Goal: Task Accomplishment & Management: Manage account settings

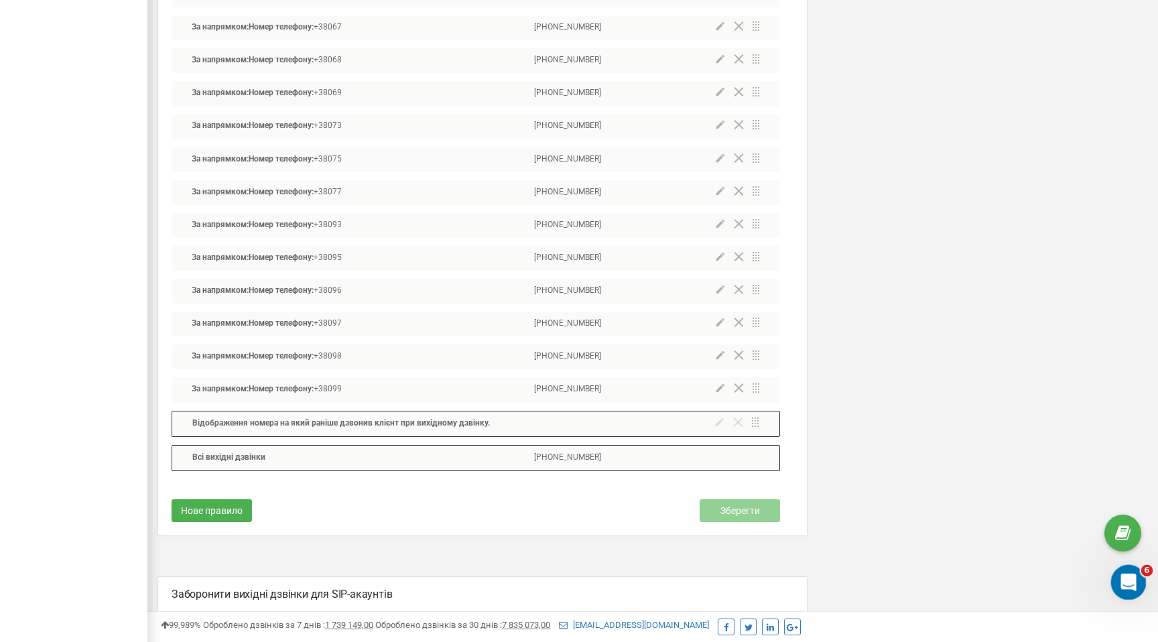
click at [1128, 577] on icon "Відкрити програму для спілкування Intercom" at bounding box center [1126, 580] width 9 height 11
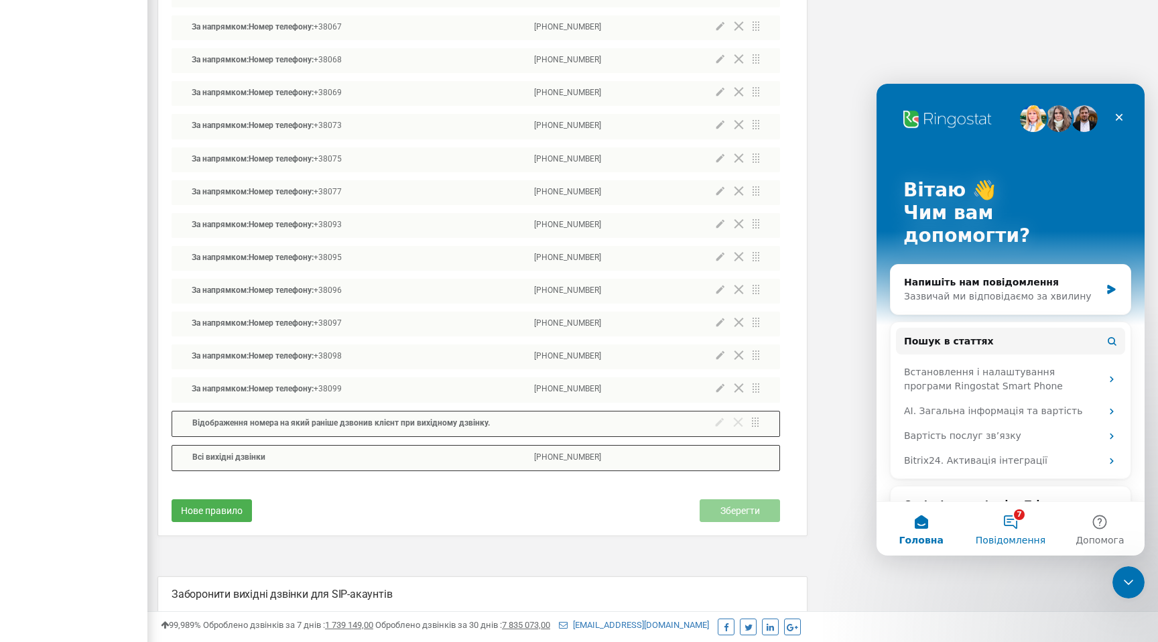
click at [1008, 530] on button "7 Повідомлення" at bounding box center [1010, 529] width 89 height 54
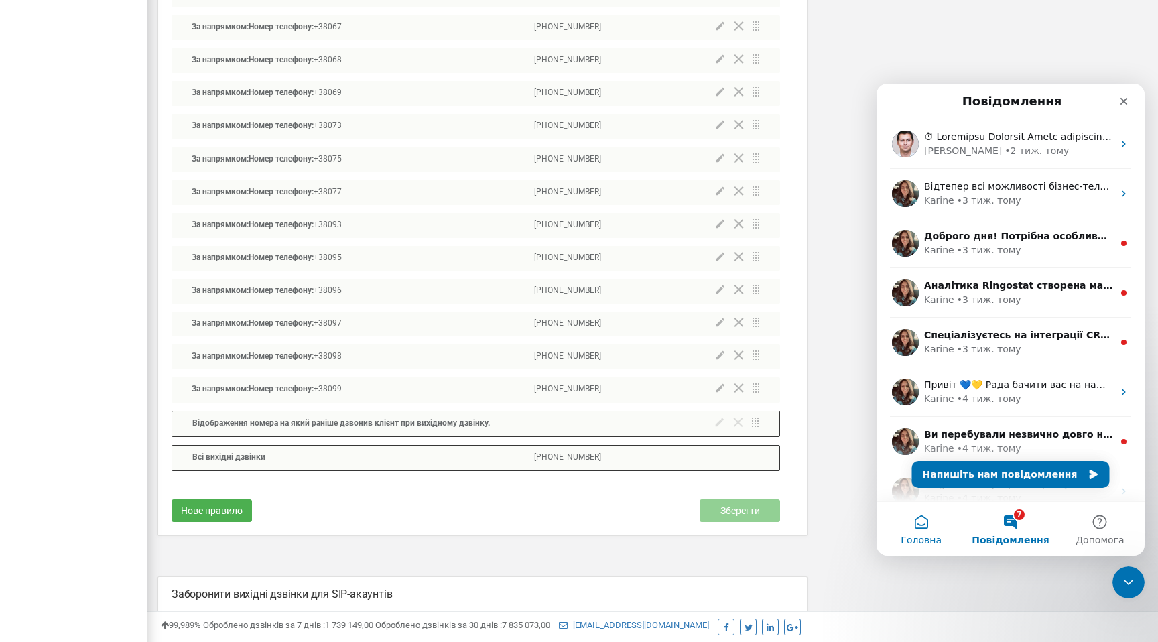
click at [923, 533] on button "Головна" at bounding box center [921, 529] width 89 height 54
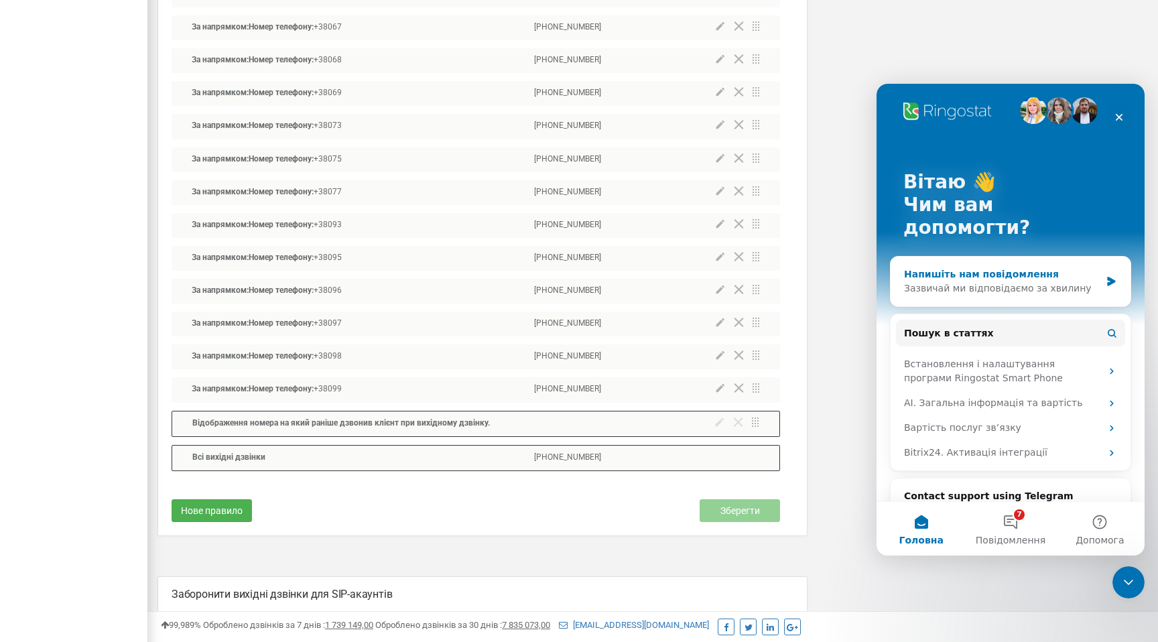
scroll to position [7, 0]
click at [1010, 282] on div "Зазвичай ми відповідаємо за хвилину" at bounding box center [1002, 289] width 196 height 14
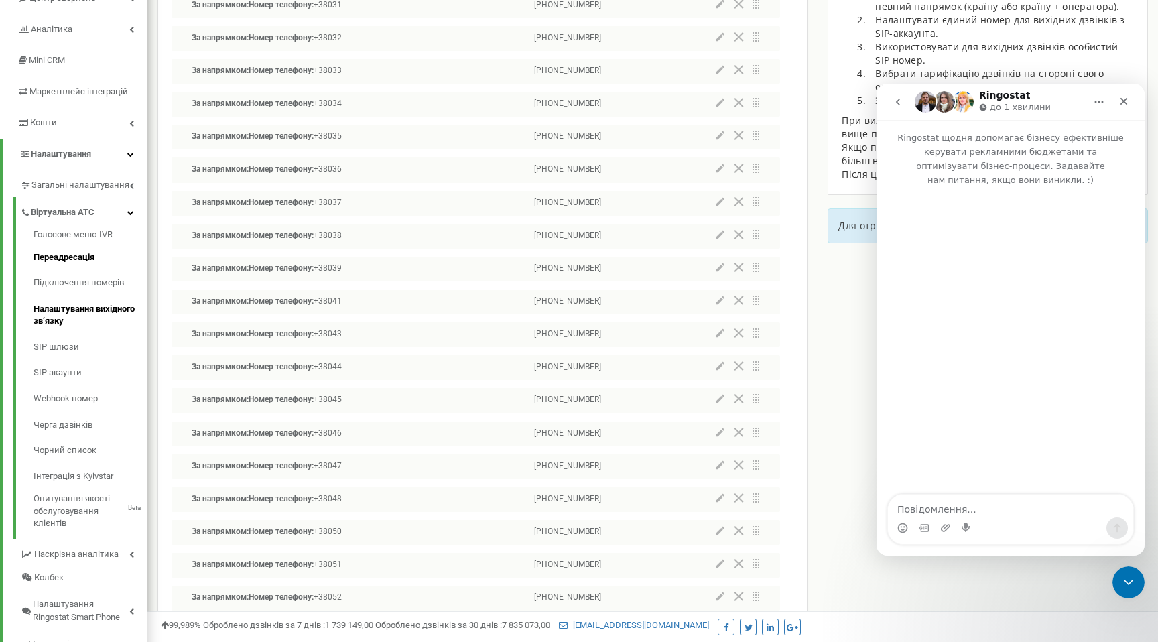
scroll to position [166, 0]
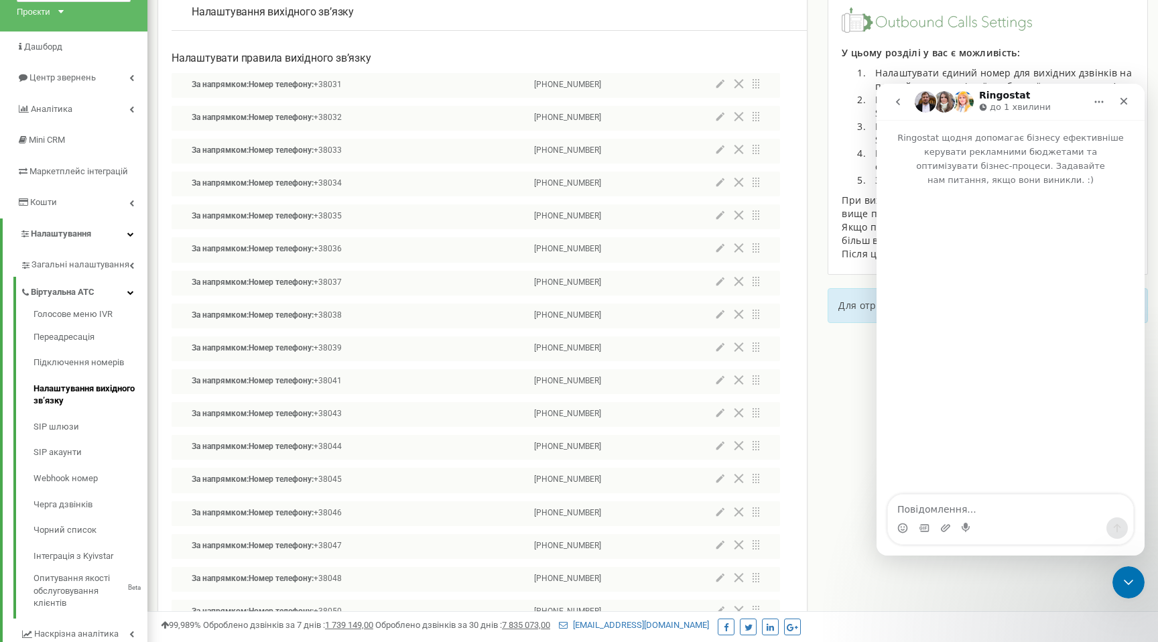
scroll to position [78, 0]
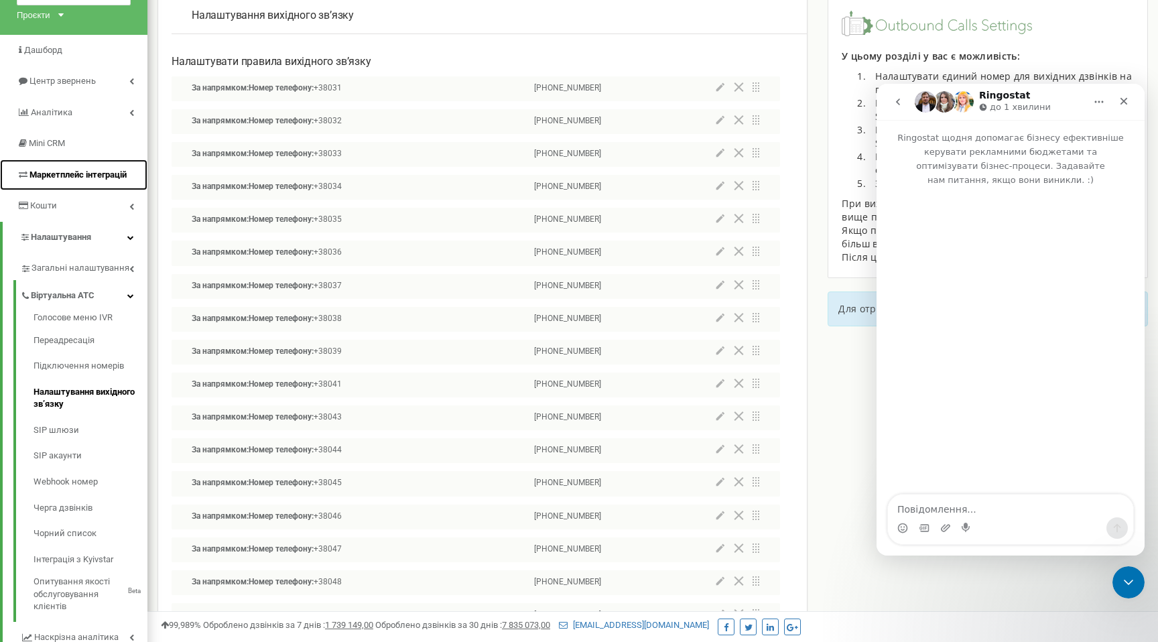
click at [67, 181] on link "Маркетплейс інтеграцій" at bounding box center [73, 176] width 147 height 32
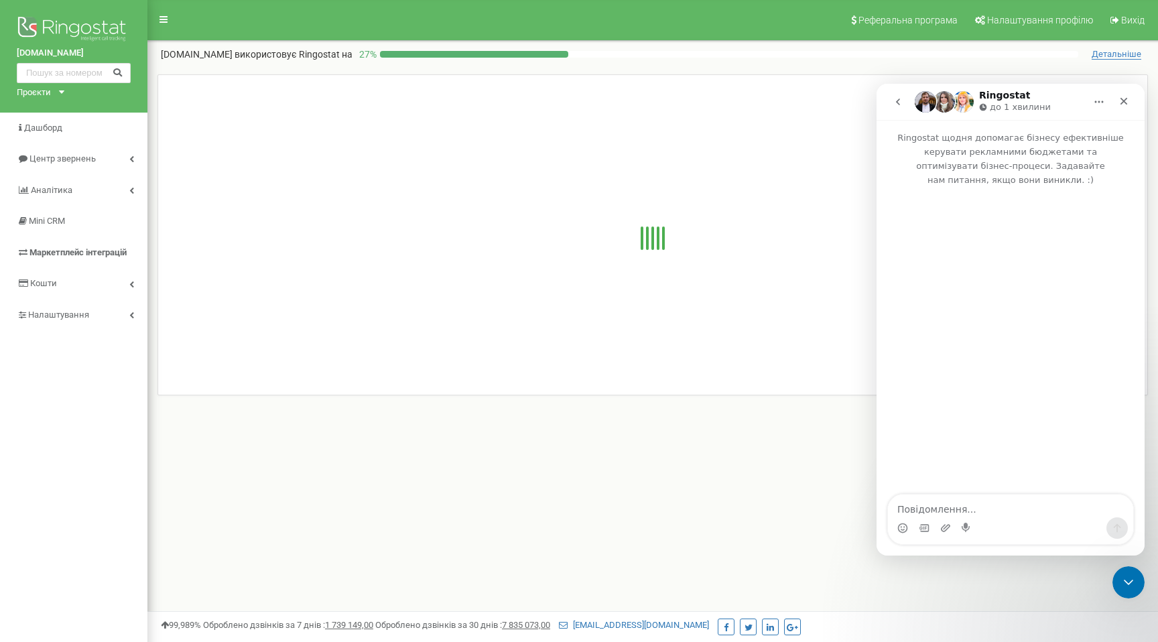
click at [152, 170] on div at bounding box center [652, 254] width 1011 height 361
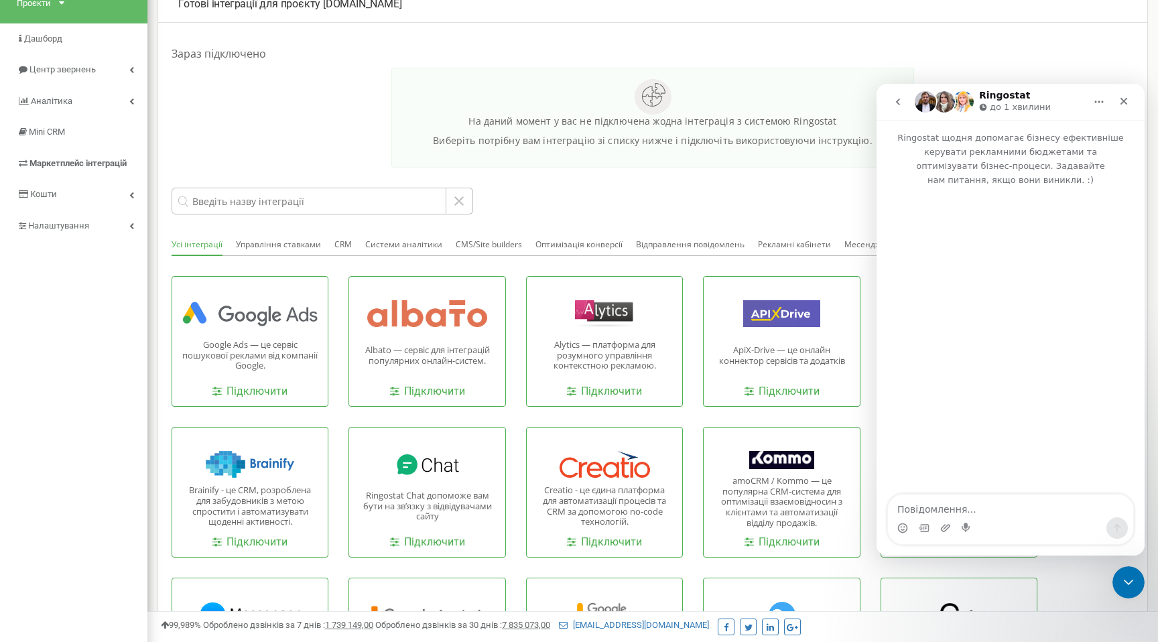
scroll to position [88, 0]
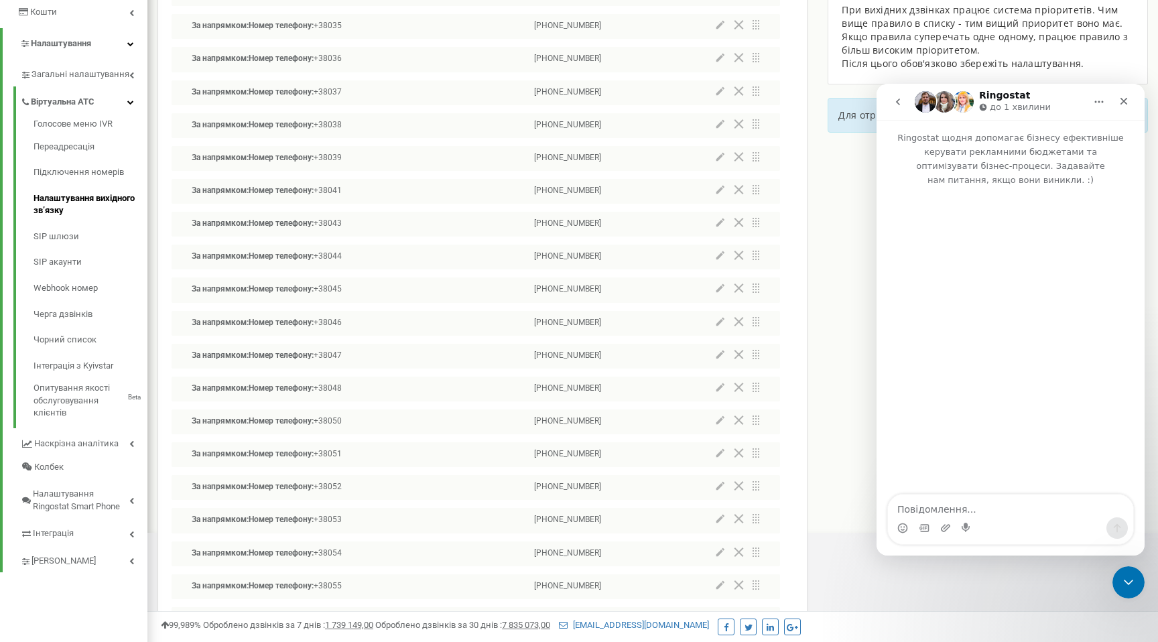
scroll to position [284, 0]
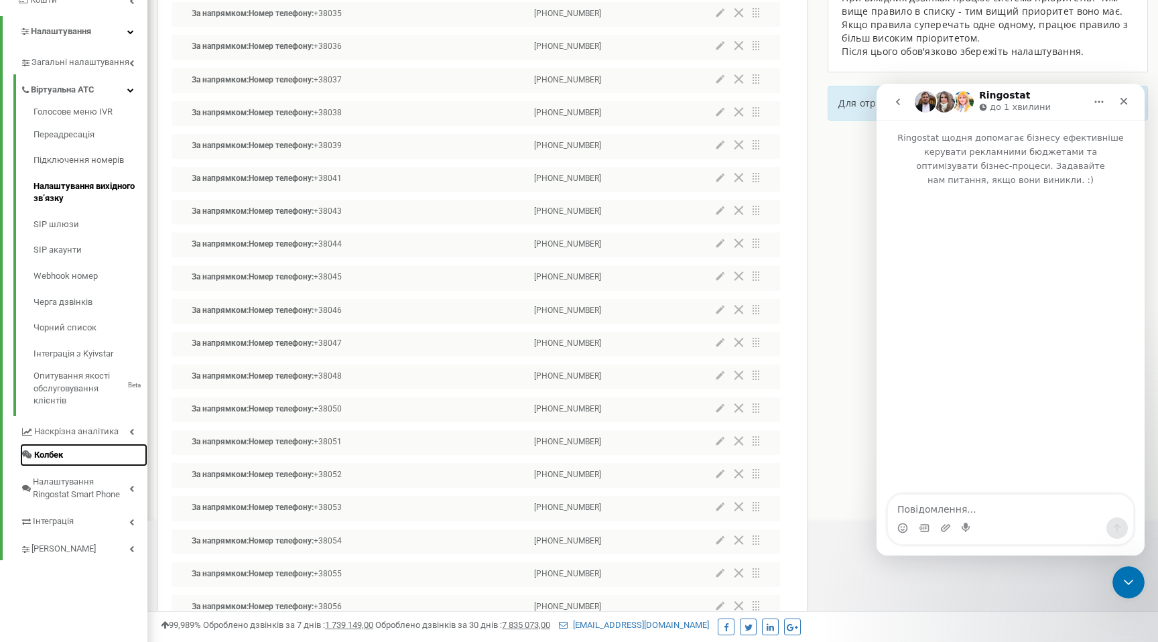
click at [84, 450] on link "Колбек" at bounding box center [83, 455] width 127 height 23
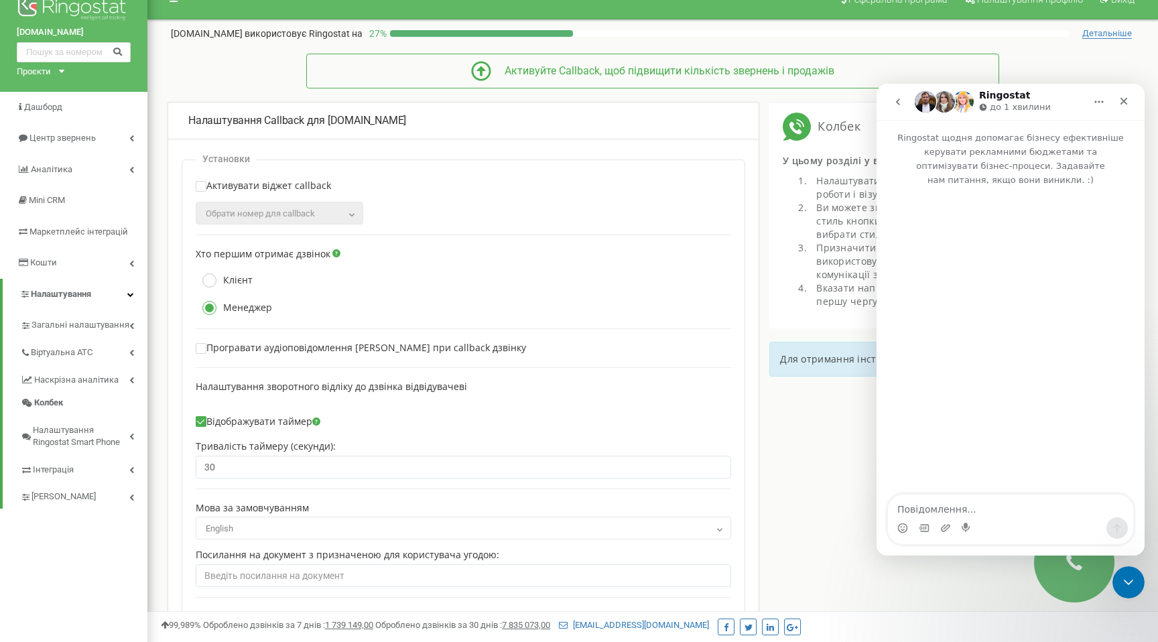
scroll to position [19, 0]
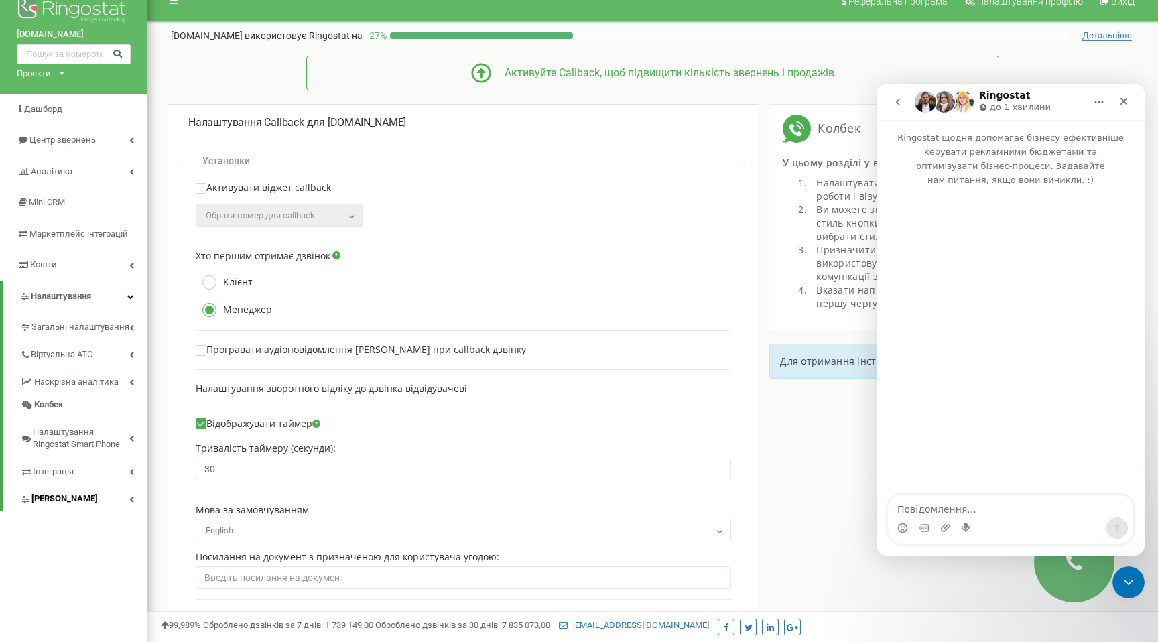
click at [99, 489] on link "[PERSON_NAME]" at bounding box center [83, 496] width 127 height 27
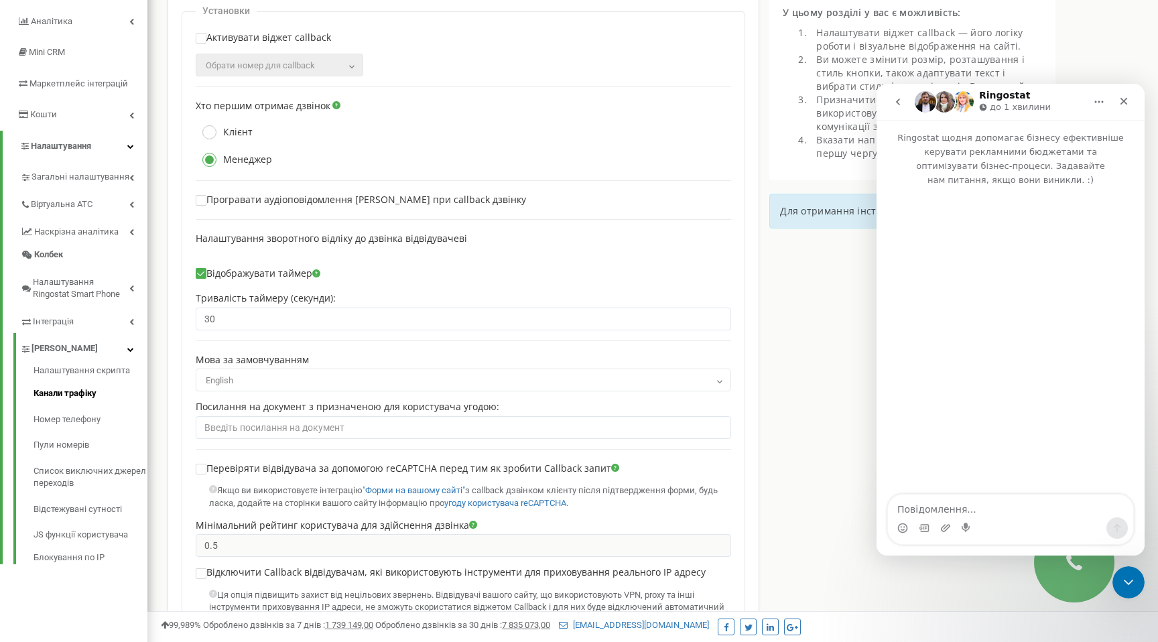
scroll to position [178, 0]
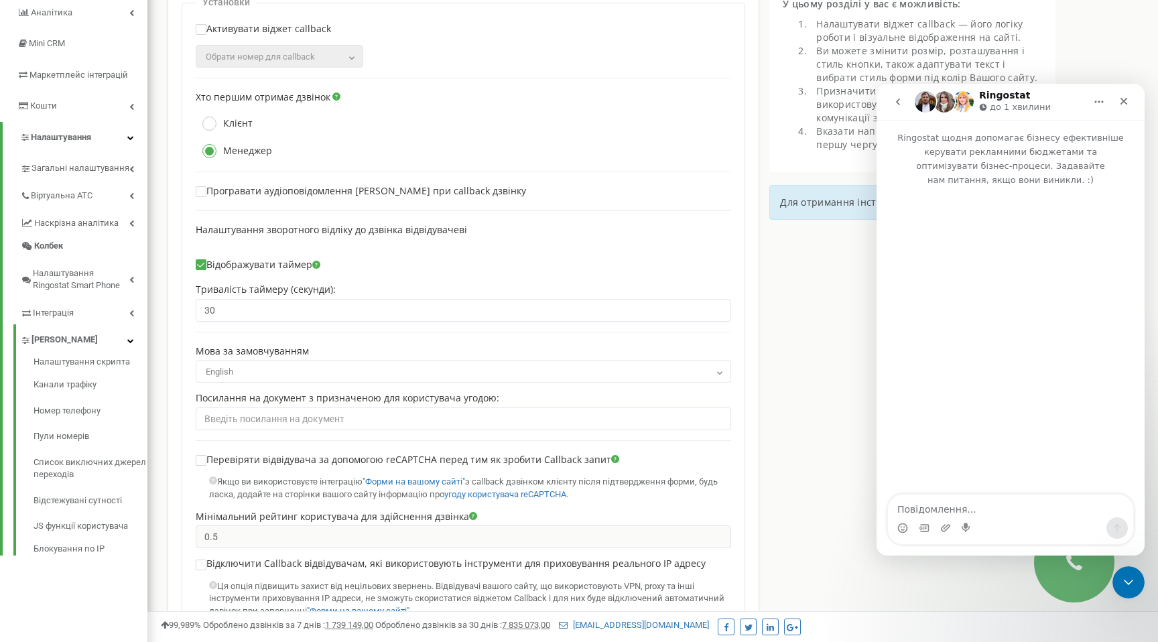
click at [154, 242] on div "Налаштування Callback для education.ua Установки Активувати віджет callback 380…" at bounding box center [652, 454] width 1011 height 1019
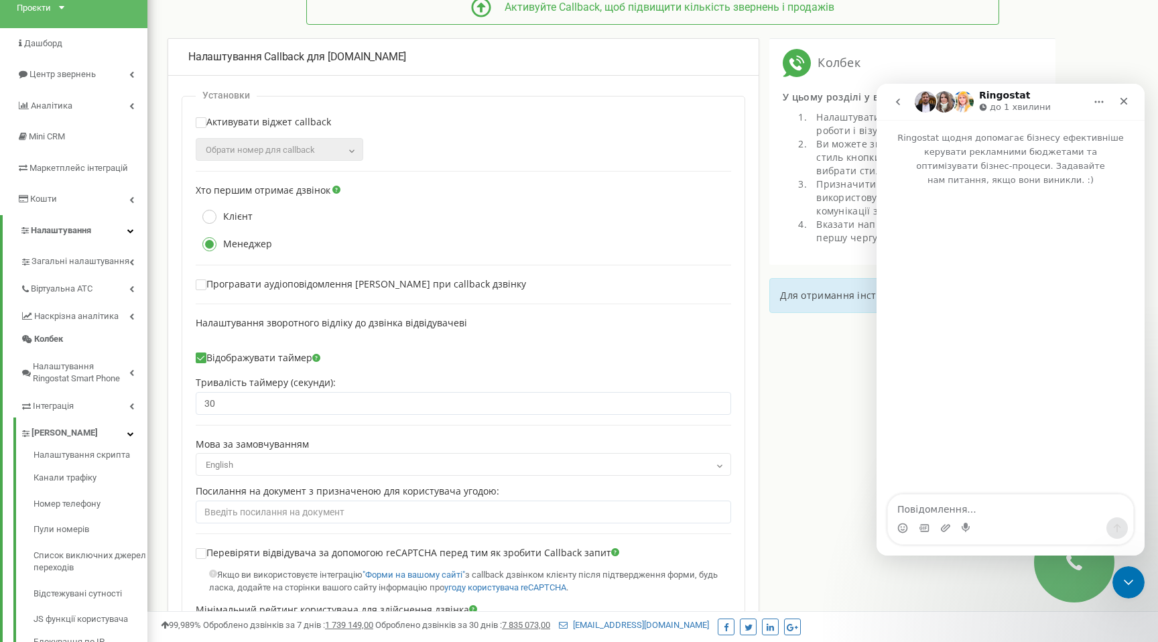
scroll to position [0, 0]
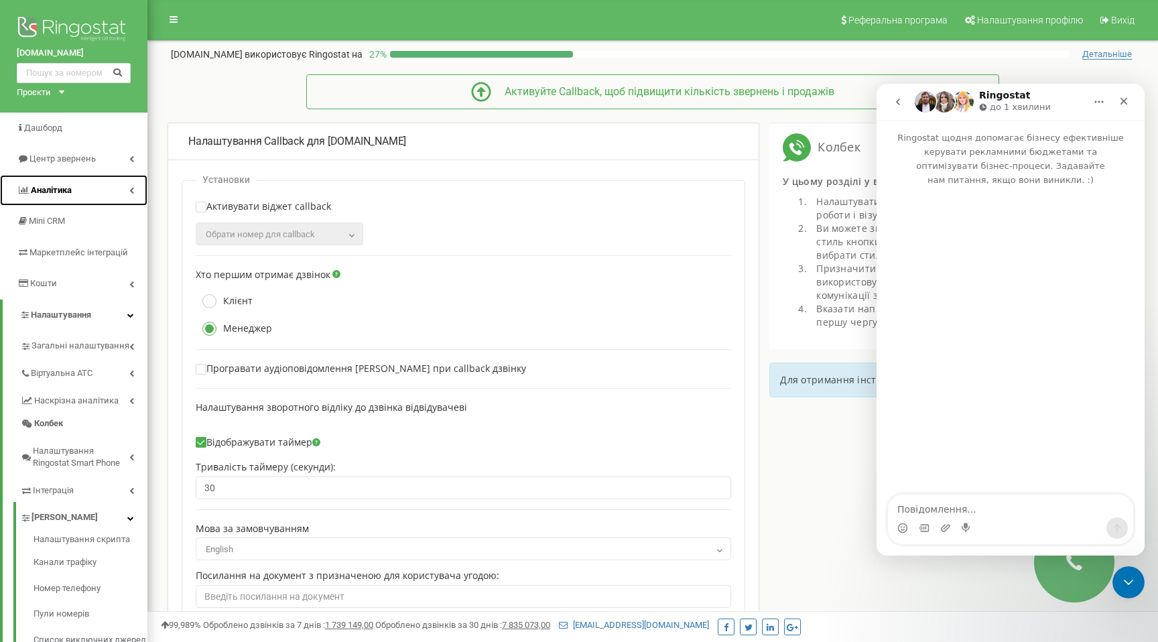
click at [94, 194] on link "Аналiтика" at bounding box center [73, 191] width 147 height 32
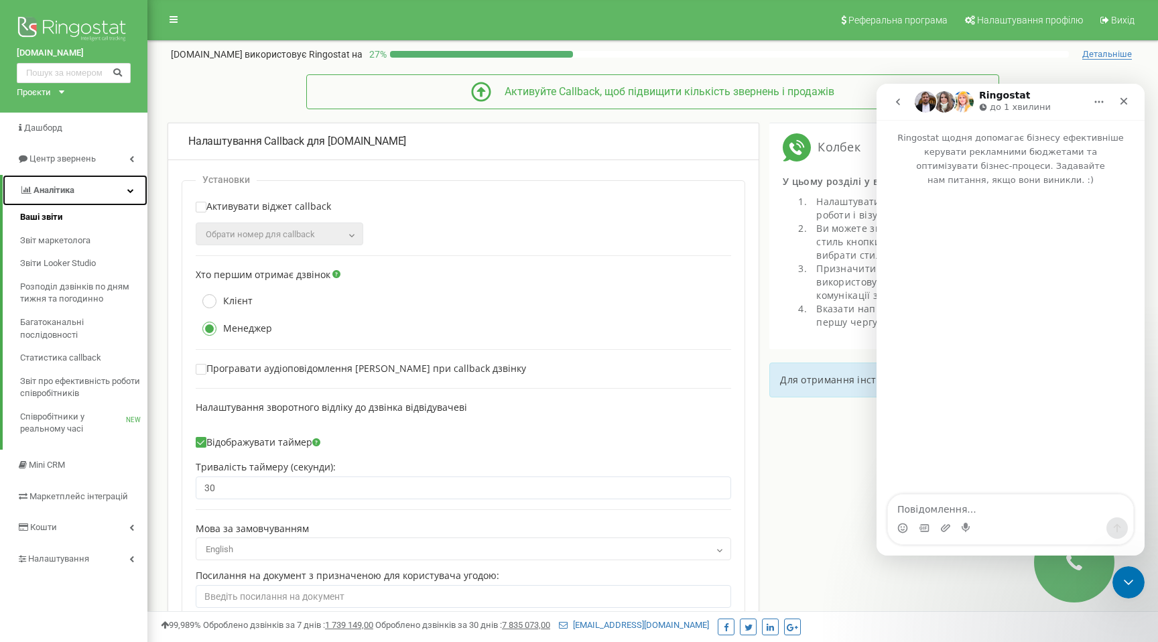
click at [55, 215] on span "Ваші звіти" at bounding box center [41, 217] width 42 height 13
